Goal: Transaction & Acquisition: Purchase product/service

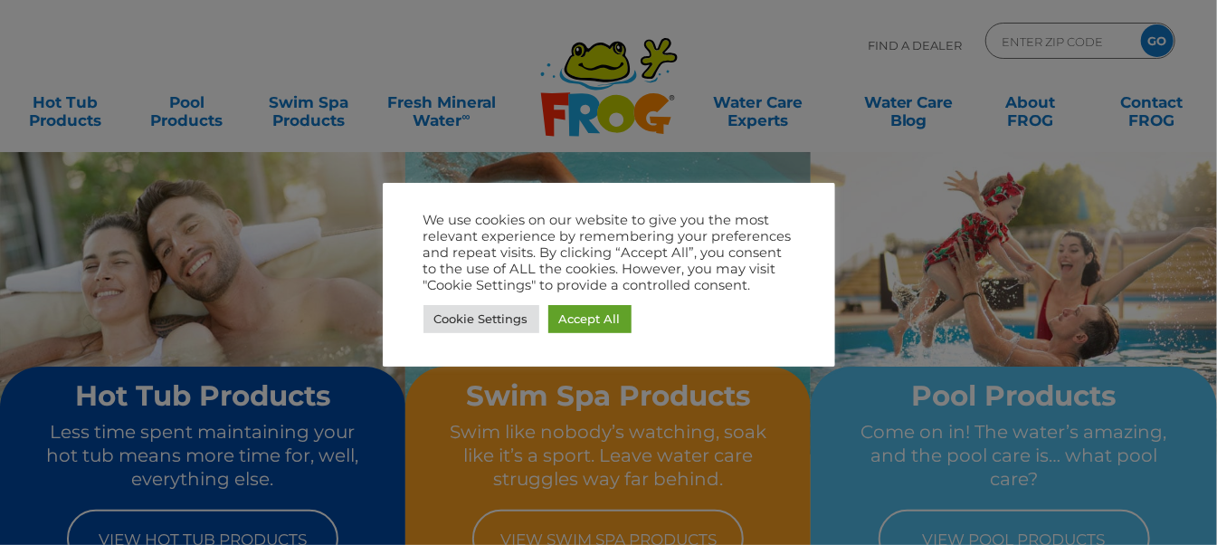
click at [1008, 271] on div at bounding box center [608, 272] width 1217 height 545
click at [526, 323] on link "Cookie Settings" at bounding box center [481, 319] width 116 height 28
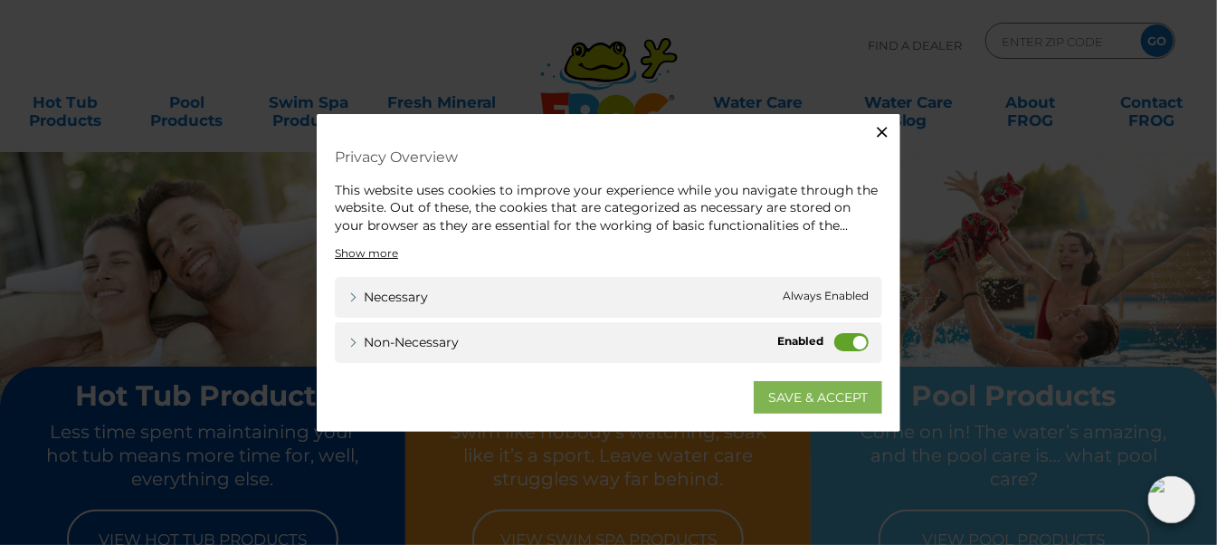
click at [819, 400] on link "SAVE & ACCEPT" at bounding box center [817, 397] width 128 height 33
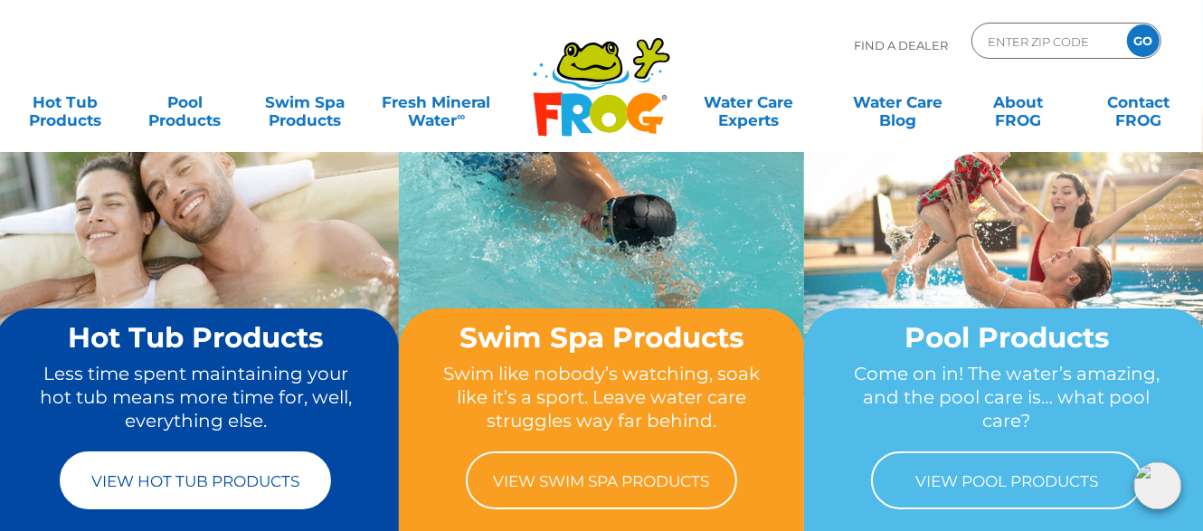
scroll to position [90, 0]
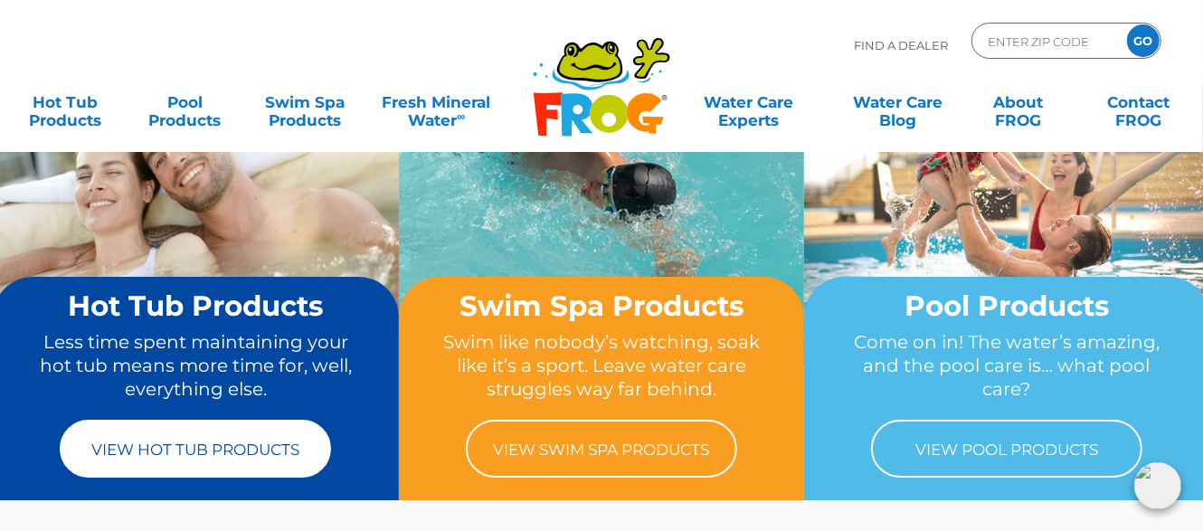
click at [264, 457] on link "View Hot Tub Products" at bounding box center [195, 449] width 271 height 58
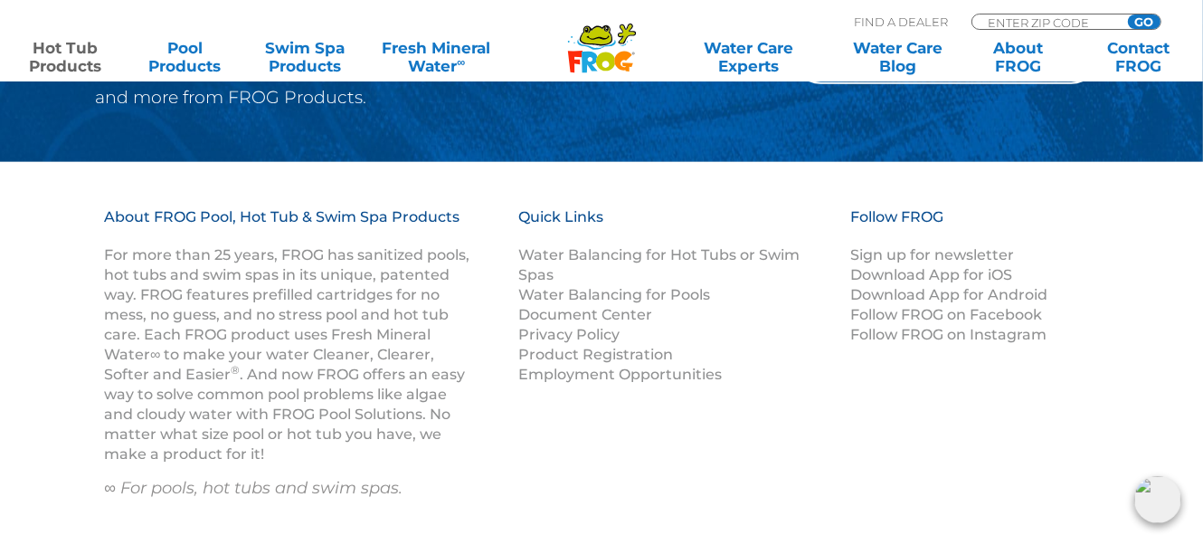
scroll to position [5788, 0]
